Goal: Browse casually

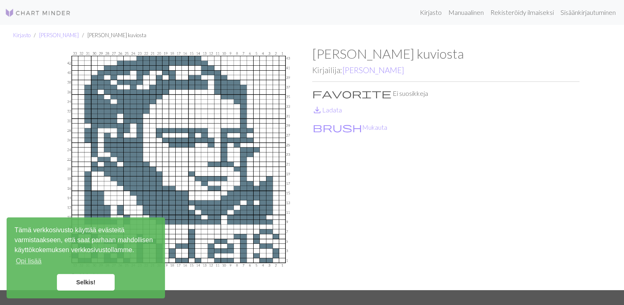
click at [77, 280] on link "Selkis!" at bounding box center [86, 282] width 58 height 17
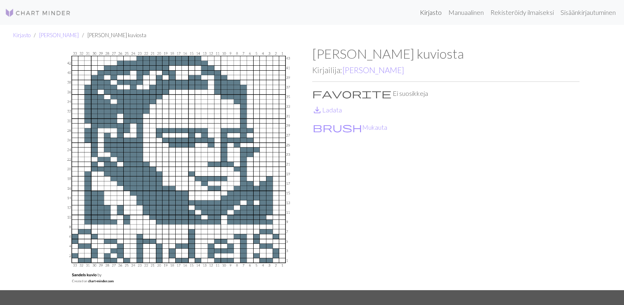
click at [428, 12] on link "Kirjasto" at bounding box center [431, 12] width 28 height 17
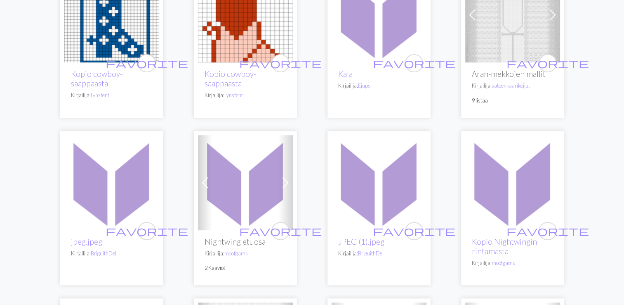
scroll to position [330, 0]
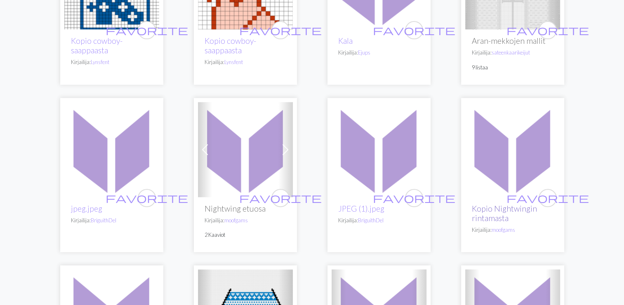
click at [487, 210] on link "Kopio Nightwingin rintamasta" at bounding box center [504, 212] width 65 height 19
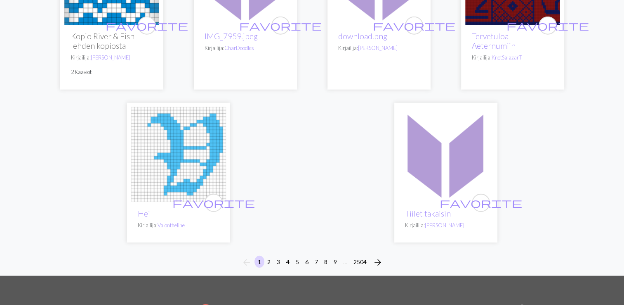
scroll to position [2146, 0]
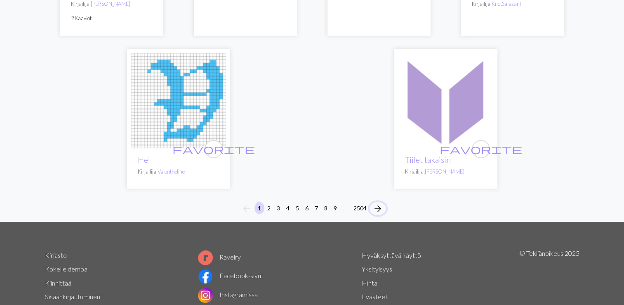
click at [378, 203] on span "arrow_forward" at bounding box center [378, 209] width 10 height 12
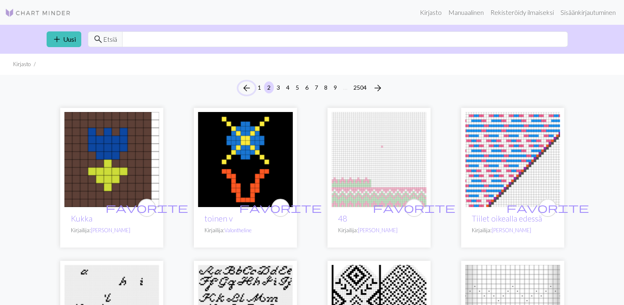
click at [246, 87] on span "arrow_back" at bounding box center [247, 88] width 10 height 12
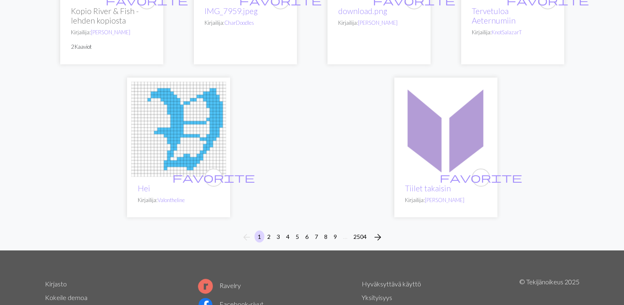
scroll to position [2189, 0]
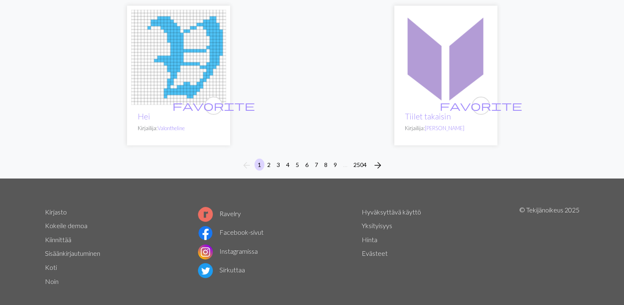
click at [232, 209] on link "Ravelry" at bounding box center [219, 213] width 43 height 8
click at [379, 159] on span "arrow_forward" at bounding box center [378, 165] width 10 height 12
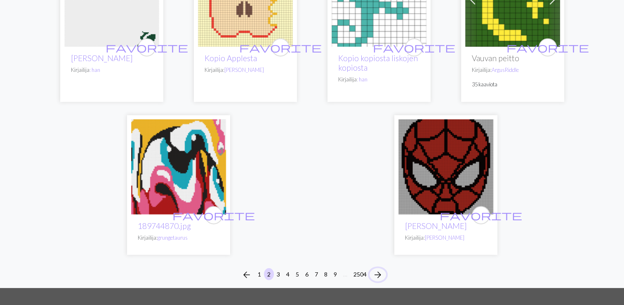
scroll to position [2105, 0]
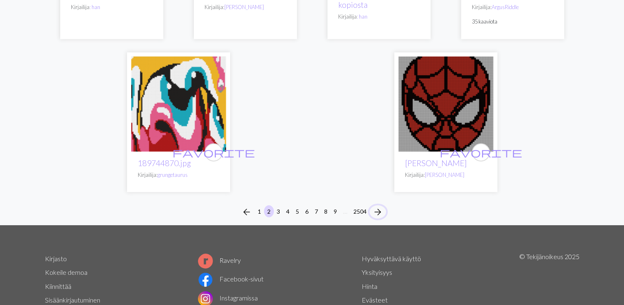
click at [378, 217] on span "arrow_forward" at bounding box center [378, 212] width 10 height 12
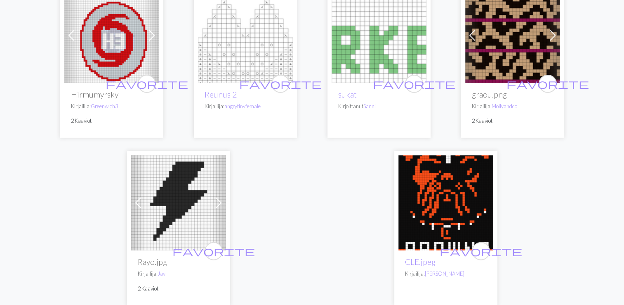
scroll to position [2105, 0]
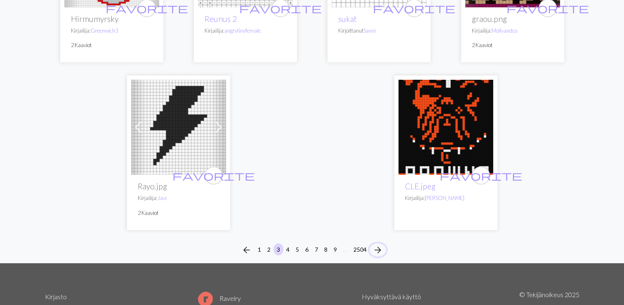
click at [381, 244] on span "arrow_forward" at bounding box center [378, 250] width 10 height 12
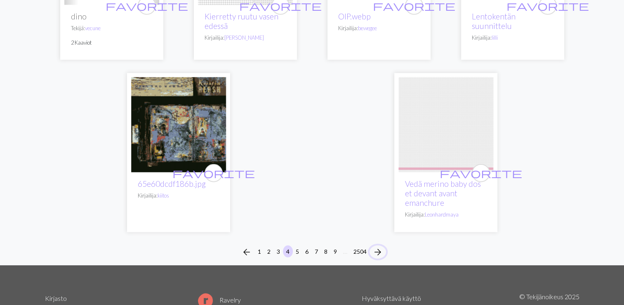
scroll to position [2105, 0]
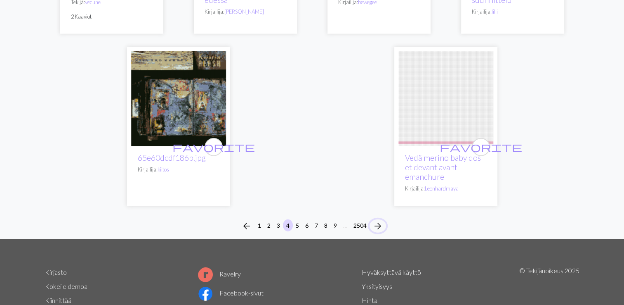
click at [381, 220] on span "arrow_forward" at bounding box center [378, 226] width 10 height 12
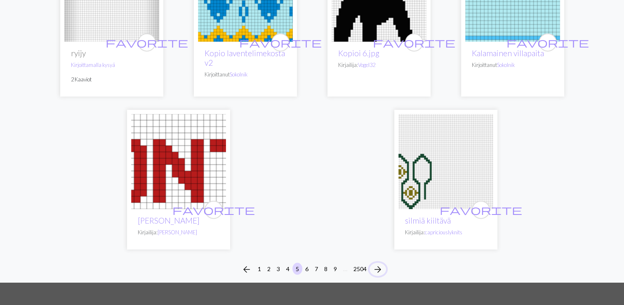
scroll to position [2063, 0]
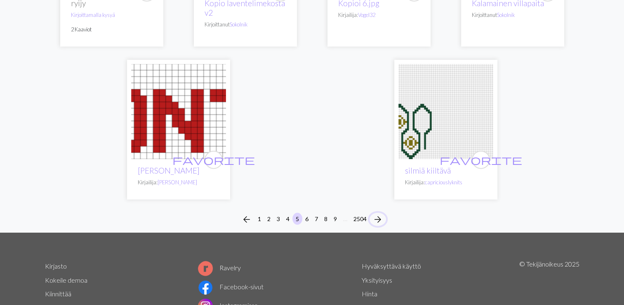
click at [380, 219] on span "arrow_forward" at bounding box center [378, 219] width 10 height 12
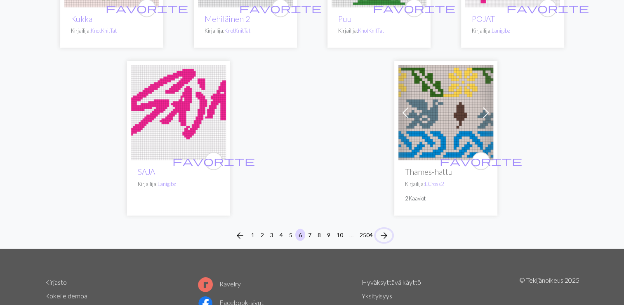
scroll to position [2105, 0]
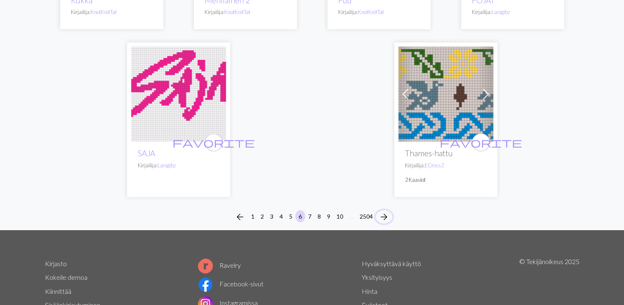
click at [381, 213] on span "arrow_forward" at bounding box center [384, 217] width 10 height 12
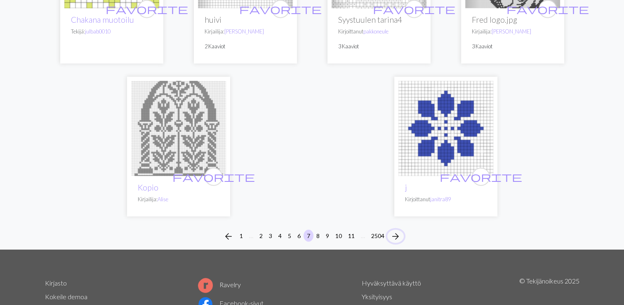
scroll to position [2105, 0]
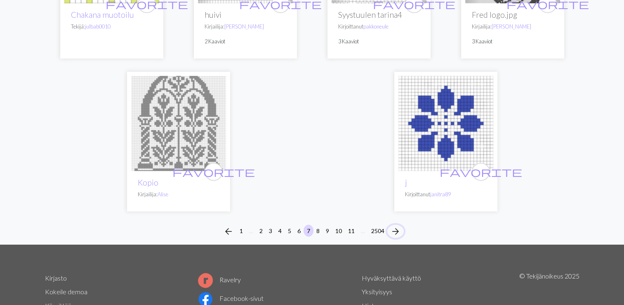
click at [396, 225] on span "arrow_forward" at bounding box center [396, 231] width 10 height 12
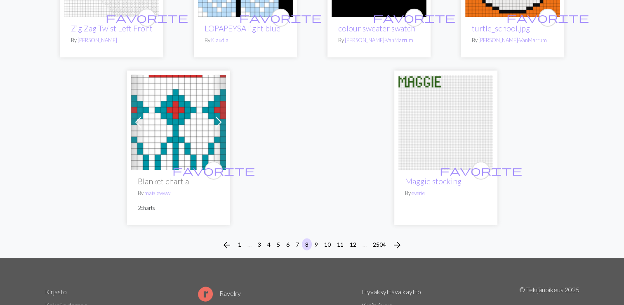
scroll to position [2060, 0]
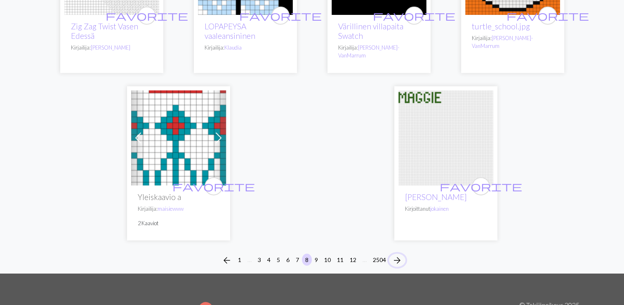
click at [399, 254] on span "arrow_forward" at bounding box center [397, 260] width 10 height 12
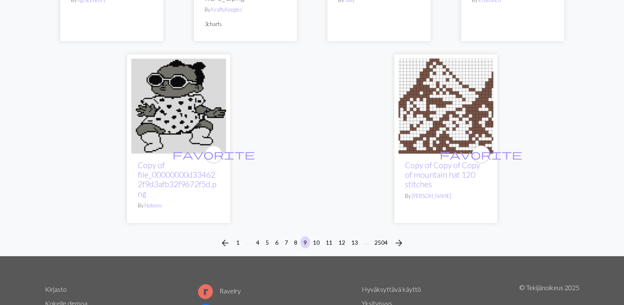
scroll to position [2141, 0]
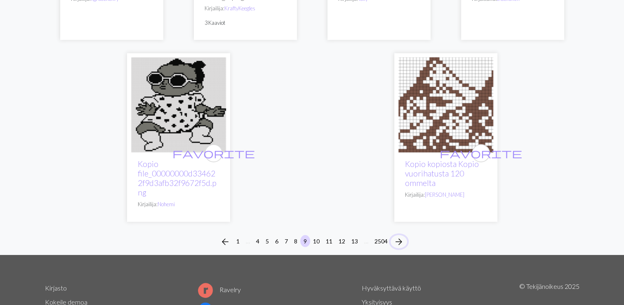
click at [398, 247] on span "arrow_forward" at bounding box center [399, 242] width 10 height 12
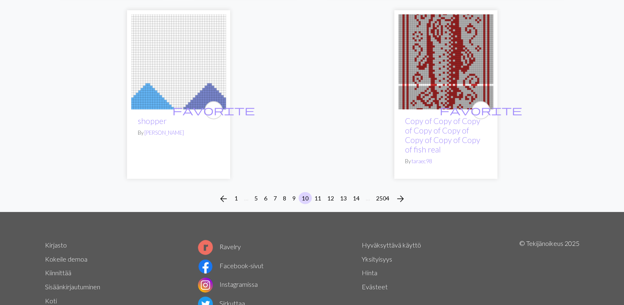
scroll to position [2094, 0]
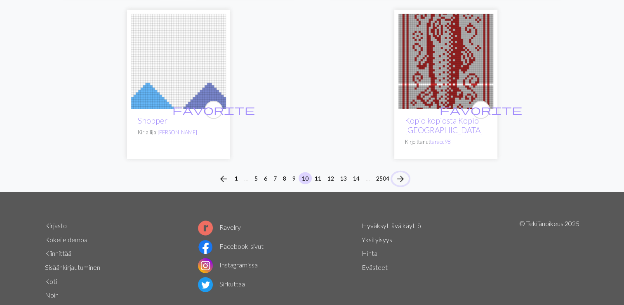
click at [401, 173] on span "arrow_forward" at bounding box center [401, 179] width 10 height 12
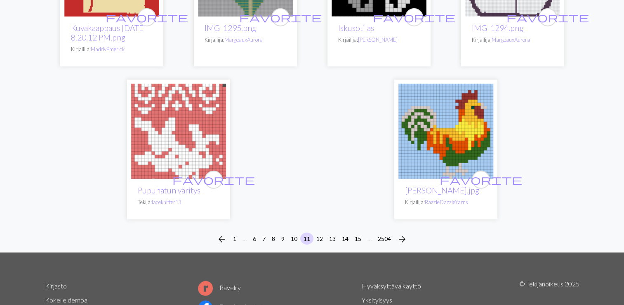
scroll to position [2076, 0]
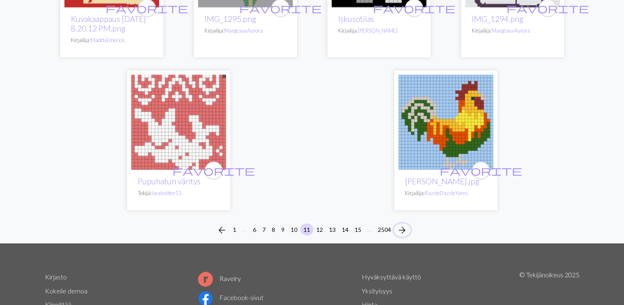
click at [399, 227] on span "arrow_forward" at bounding box center [402, 230] width 10 height 12
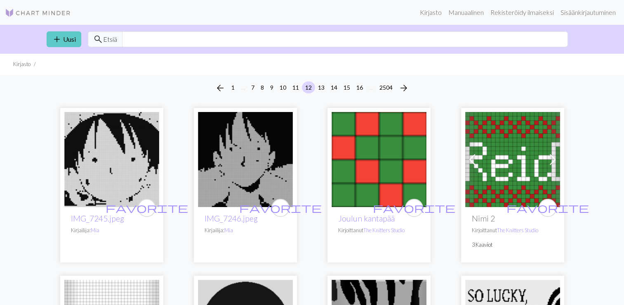
click at [62, 43] on link "add Uusi" at bounding box center [64, 39] width 35 height 16
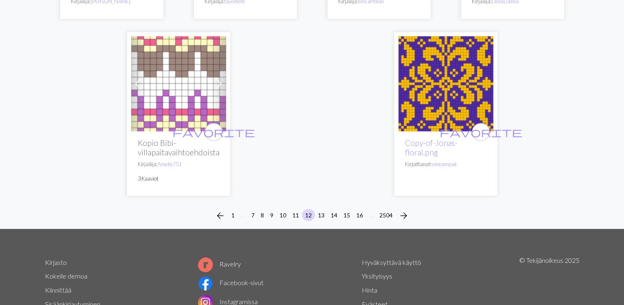
scroll to position [2187, 0]
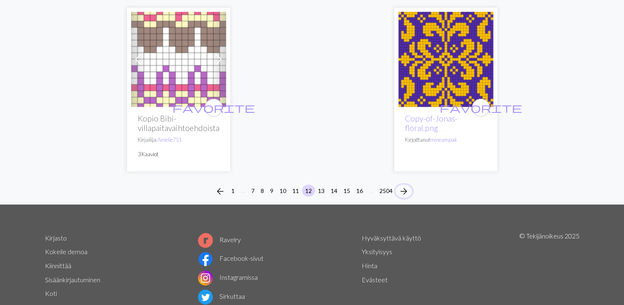
click at [404, 185] on span "arrow_forward" at bounding box center [404, 191] width 10 height 12
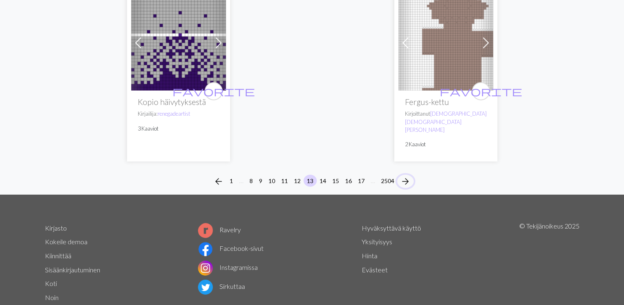
scroll to position [2142, 0]
